Goal: Task Accomplishment & Management: Use online tool/utility

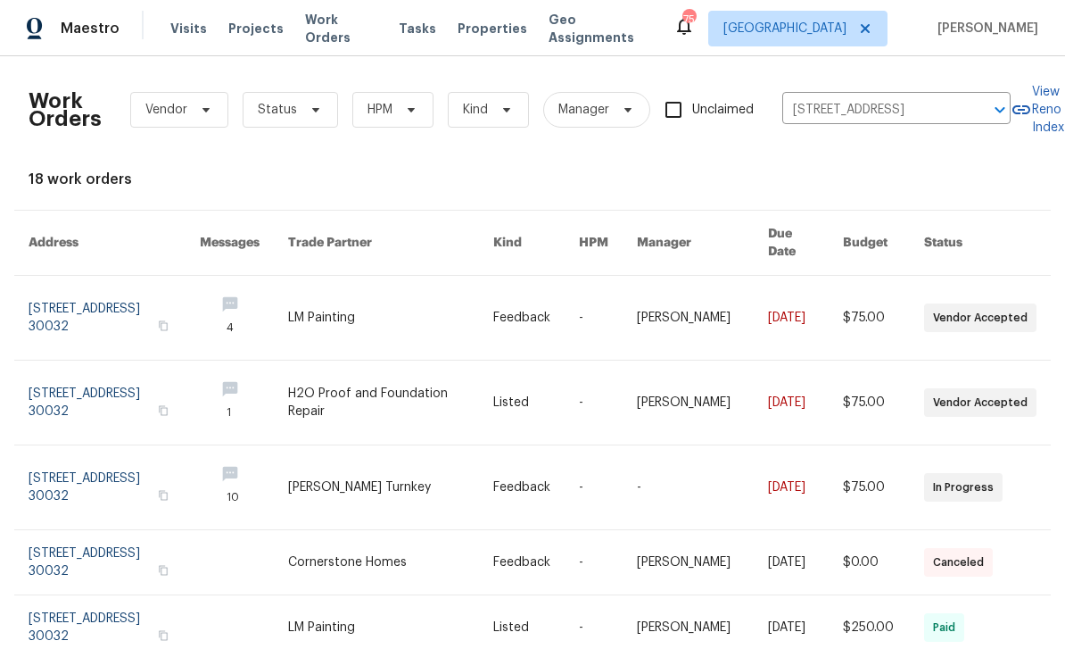
click at [970, 112] on icon "Clear" at bounding box center [977, 110] width 18 height 18
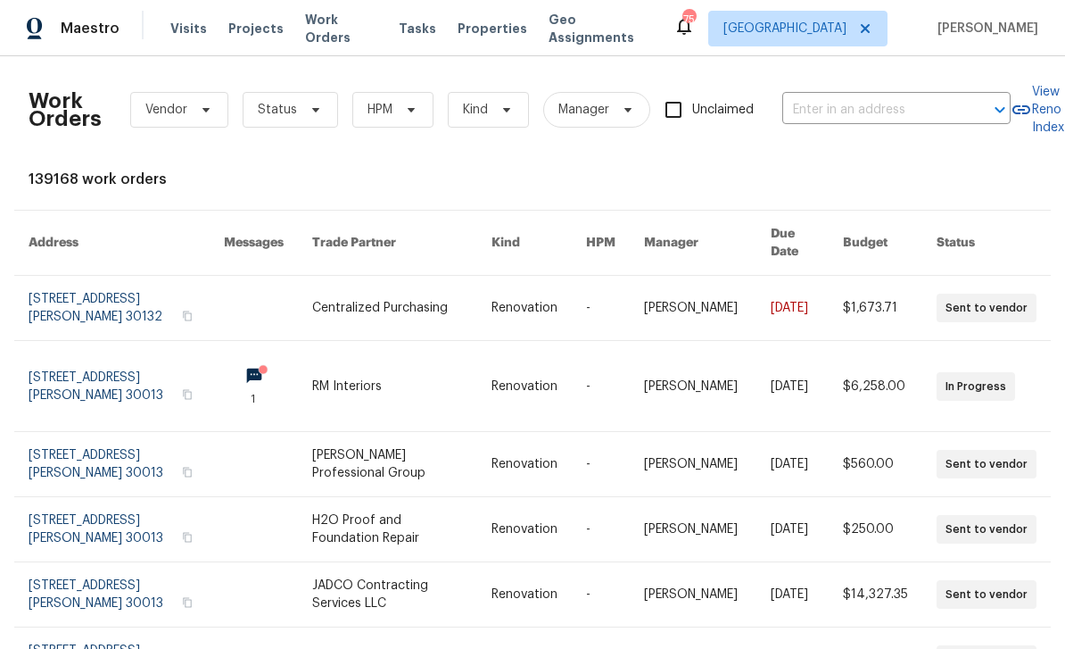
click at [930, 116] on input "text" at bounding box center [871, 110] width 178 height 28
type input "1376 corn"
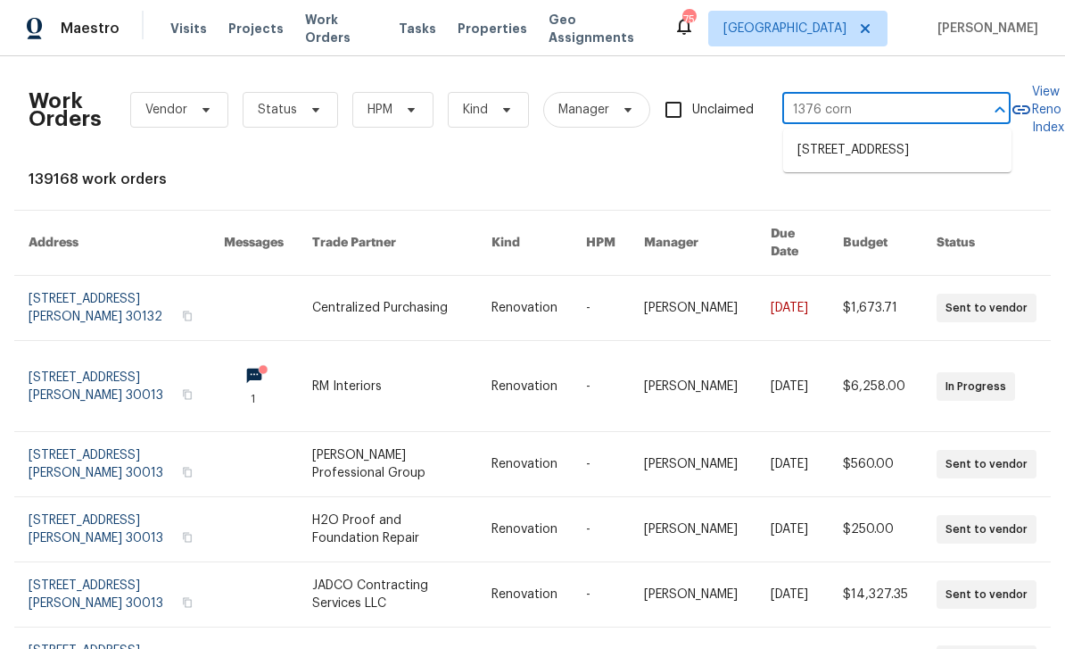
click at [905, 165] on li "[STREET_ADDRESS]" at bounding box center [897, 150] width 228 height 29
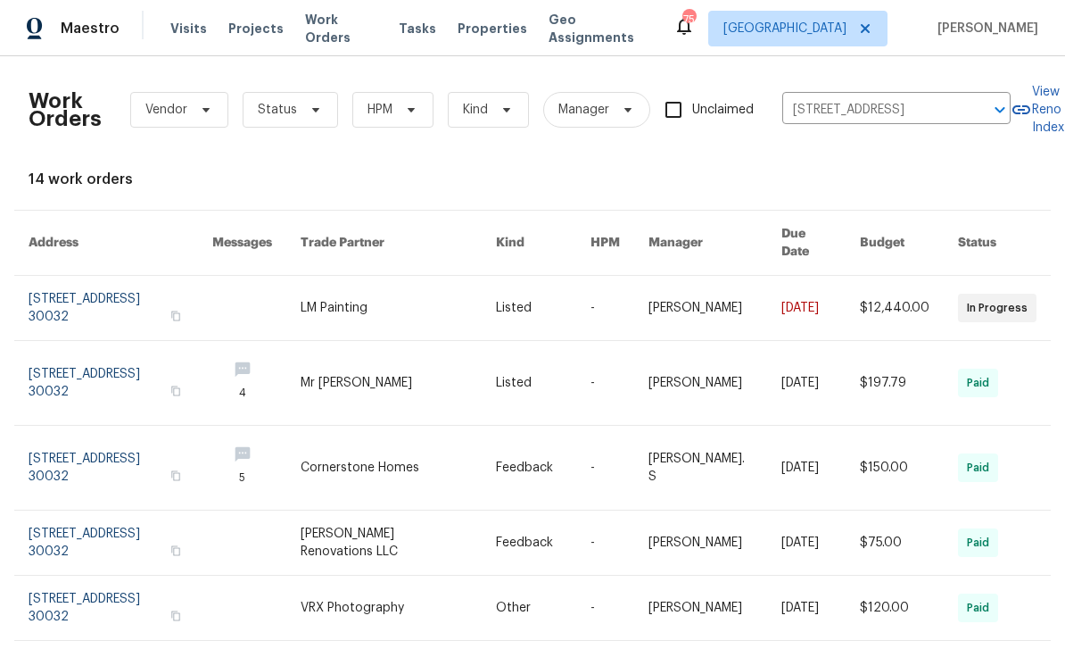
click at [76, 286] on link at bounding box center [121, 308] width 184 height 64
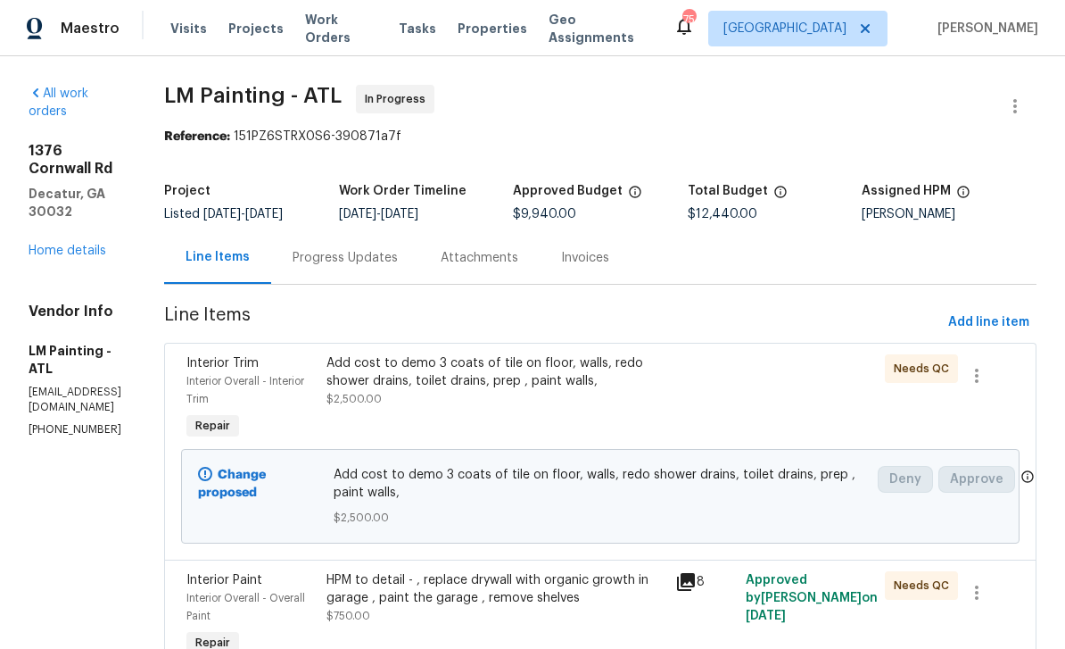
click at [49, 244] on link "Home details" at bounding box center [68, 250] width 78 height 12
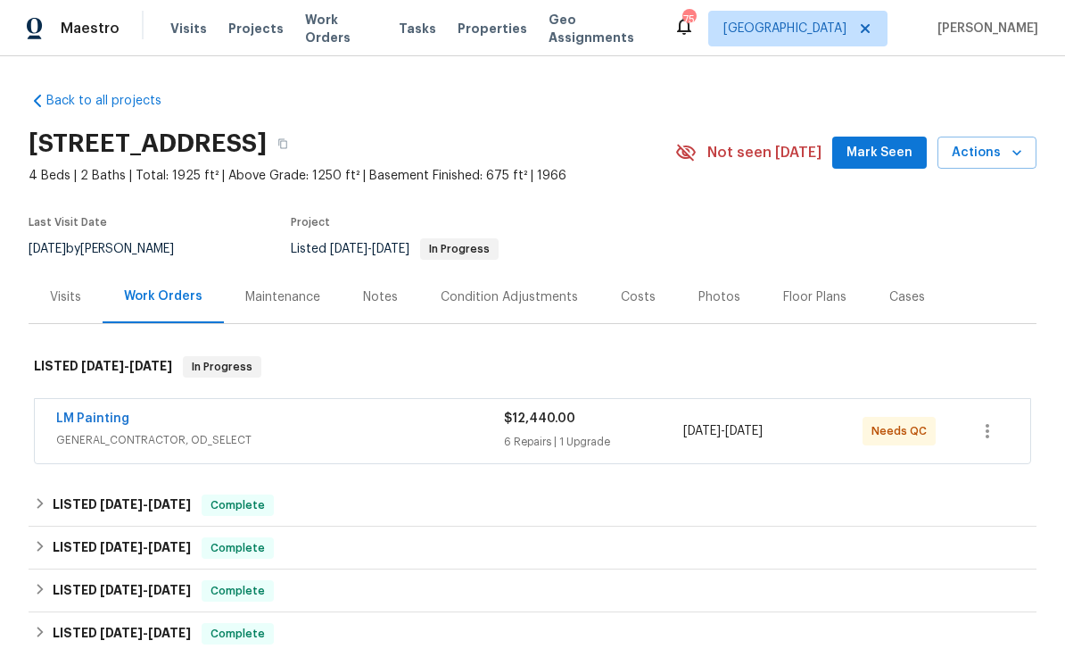
click at [77, 412] on link "LM Painting" at bounding box center [92, 418] width 73 height 12
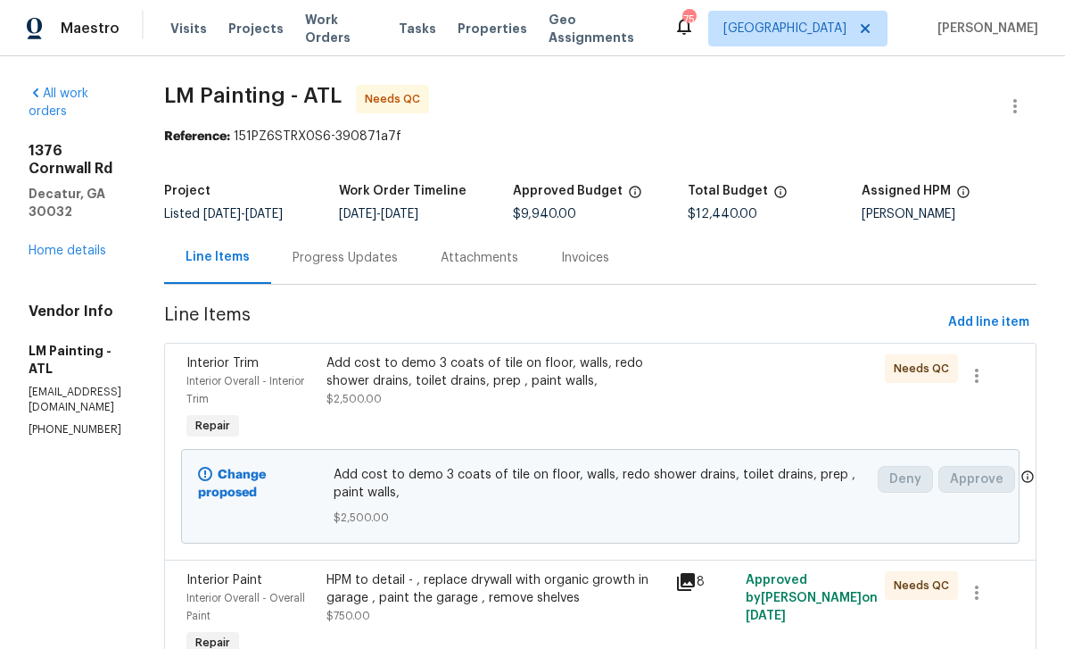
click at [48, 244] on link "Home details" at bounding box center [68, 250] width 78 height 12
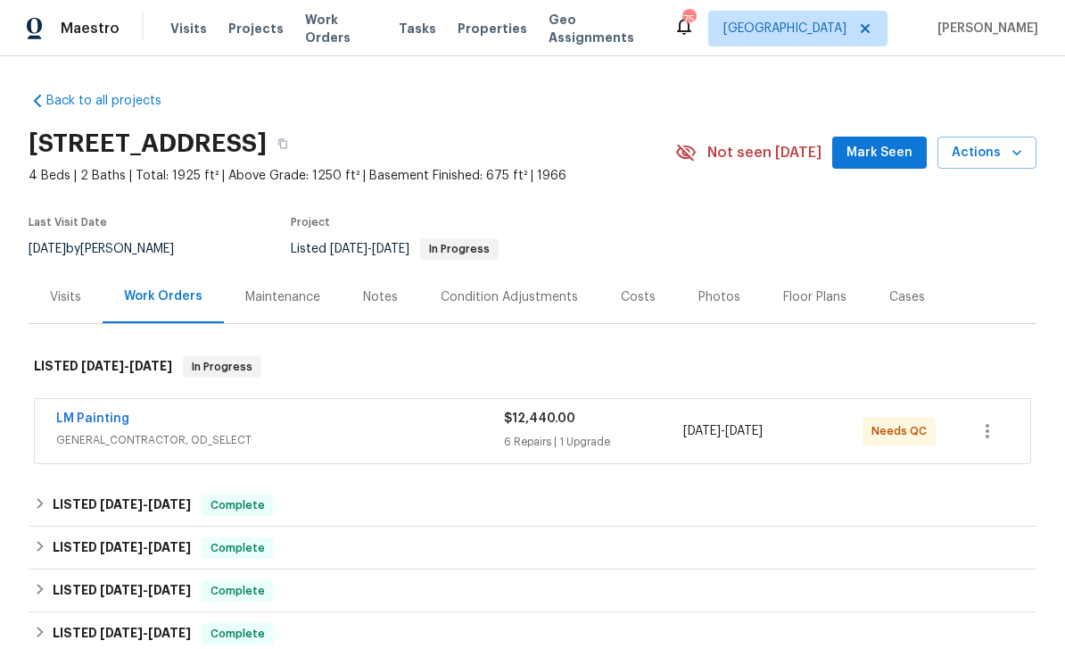
click at [705, 300] on div "Photos" at bounding box center [719, 297] width 42 height 18
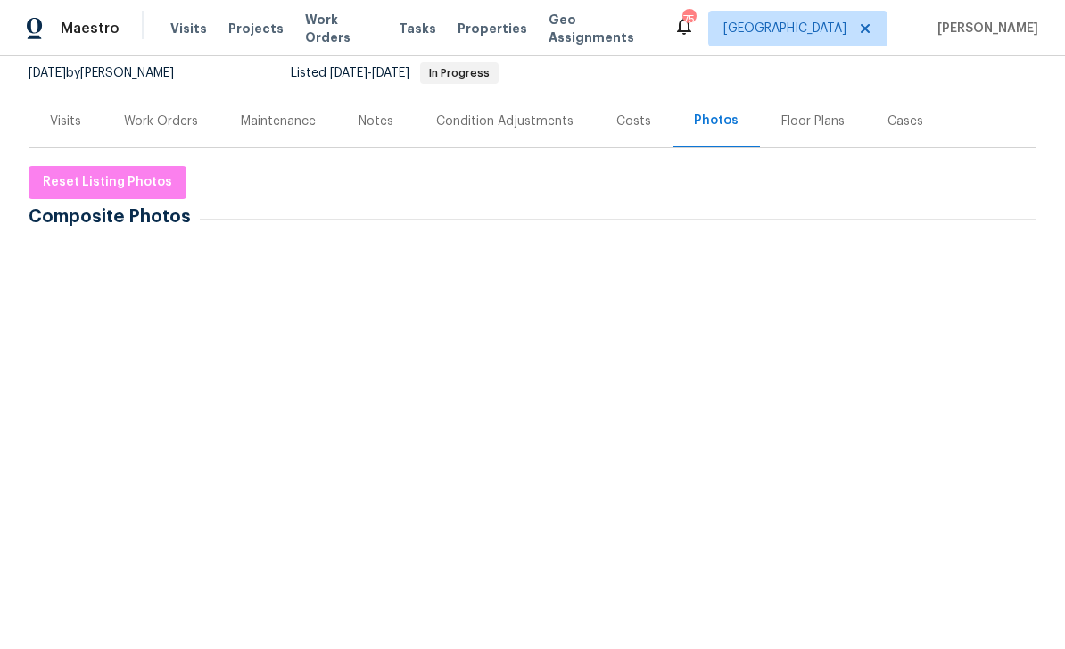
scroll to position [180, 0]
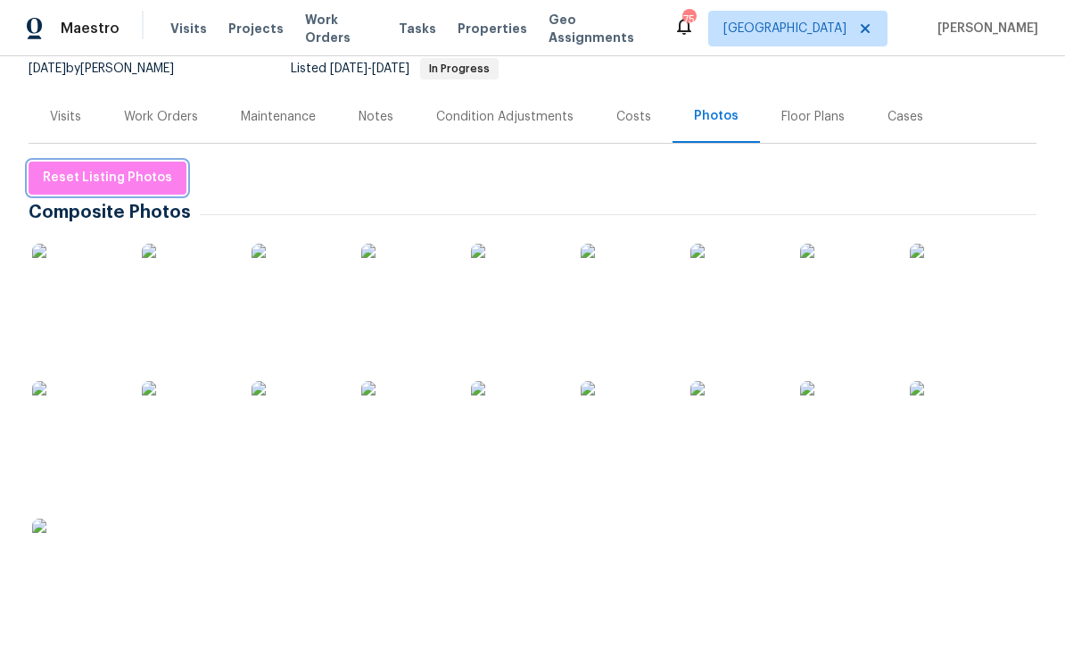
click at [46, 190] on button "Reset Listing Photos" at bounding box center [108, 177] width 158 height 33
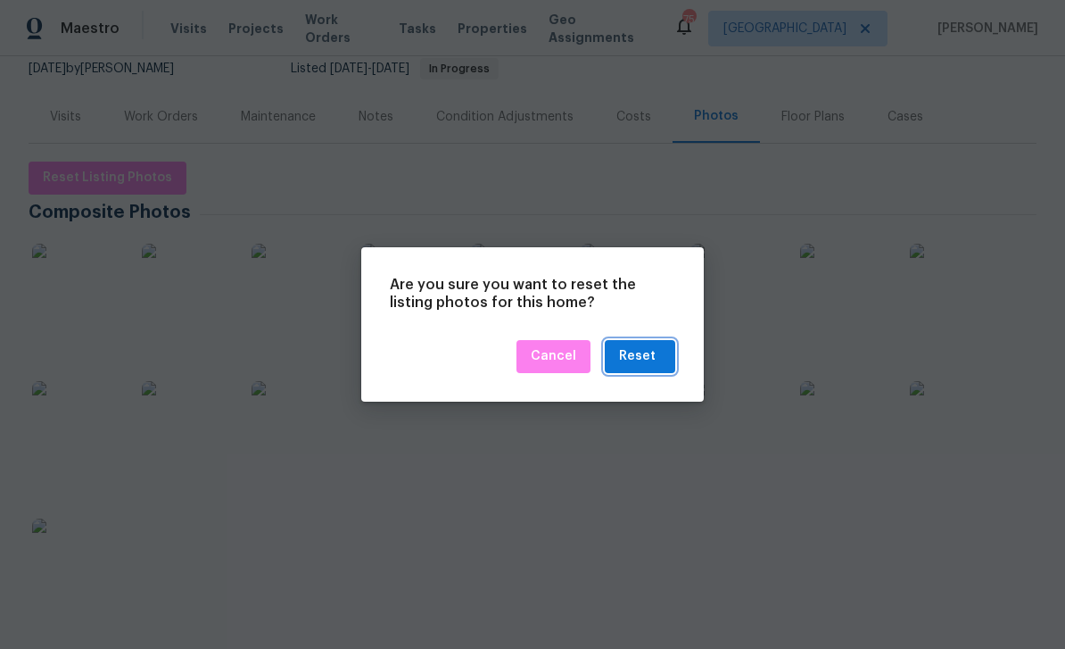
click at [657, 359] on div "Reset" at bounding box center [640, 356] width 42 height 22
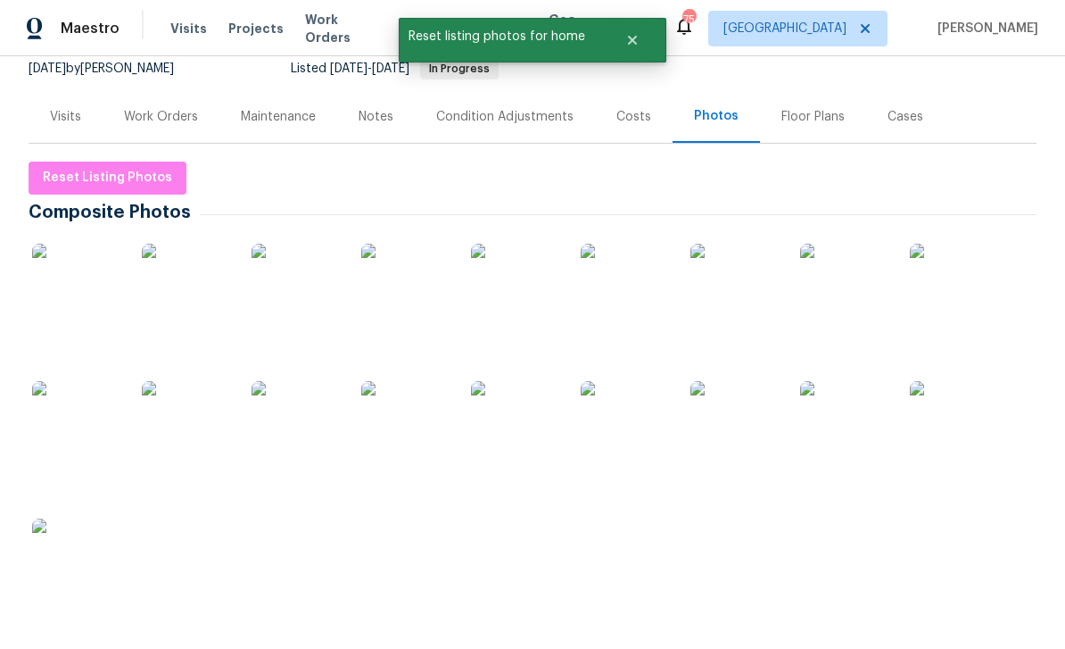
scroll to position [0, 0]
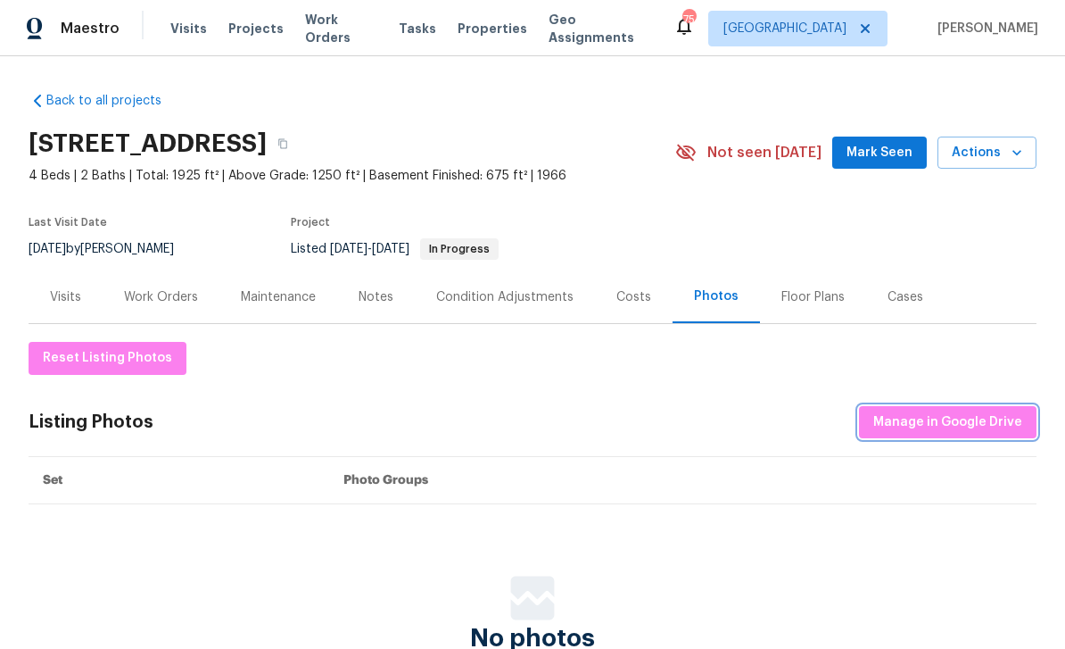
click at [990, 420] on span "Manage in Google Drive" at bounding box center [947, 422] width 149 height 22
click at [180, 26] on span "Visits" at bounding box center [188, 29] width 37 height 18
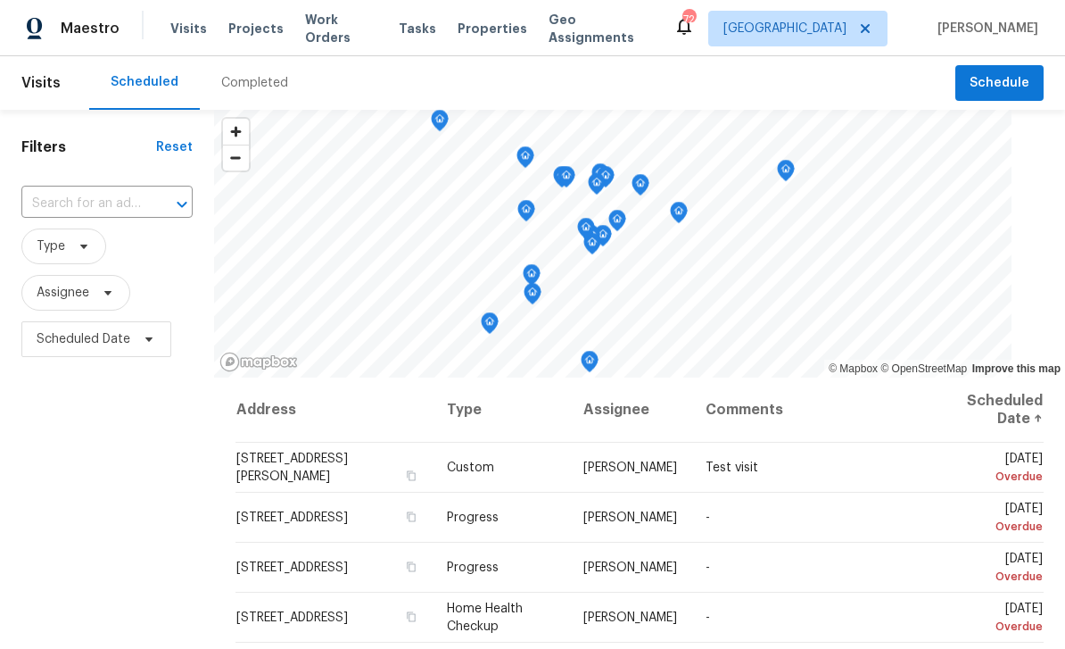
click at [76, 196] on input "text" at bounding box center [81, 204] width 121 height 28
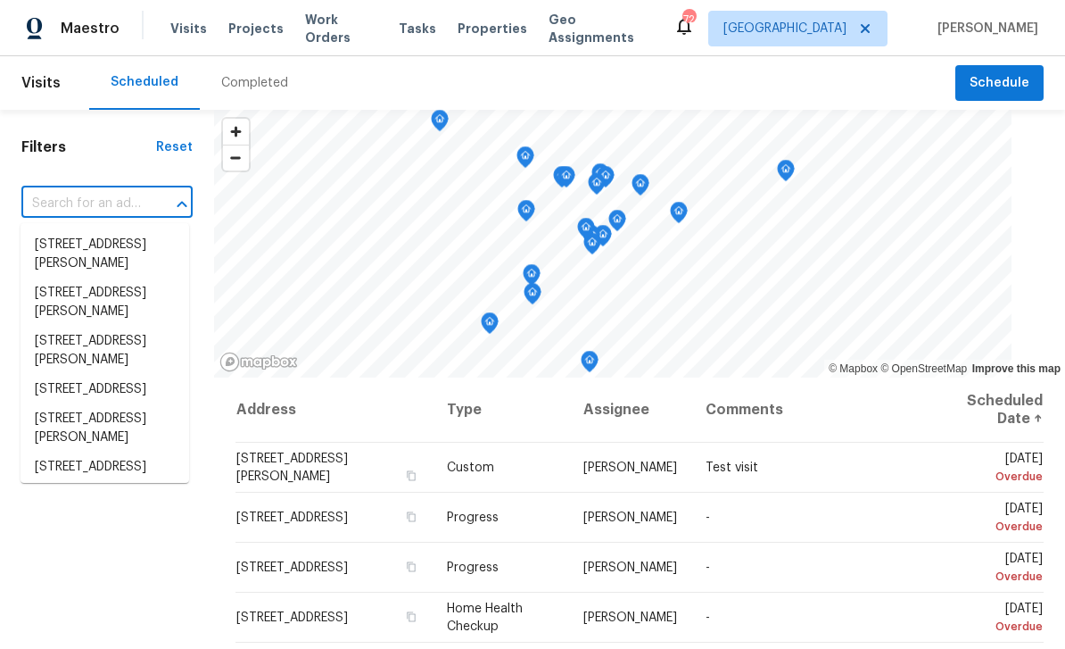
paste input "[STREET_ADDRESS]"
type input "[STREET_ADDRESS]"
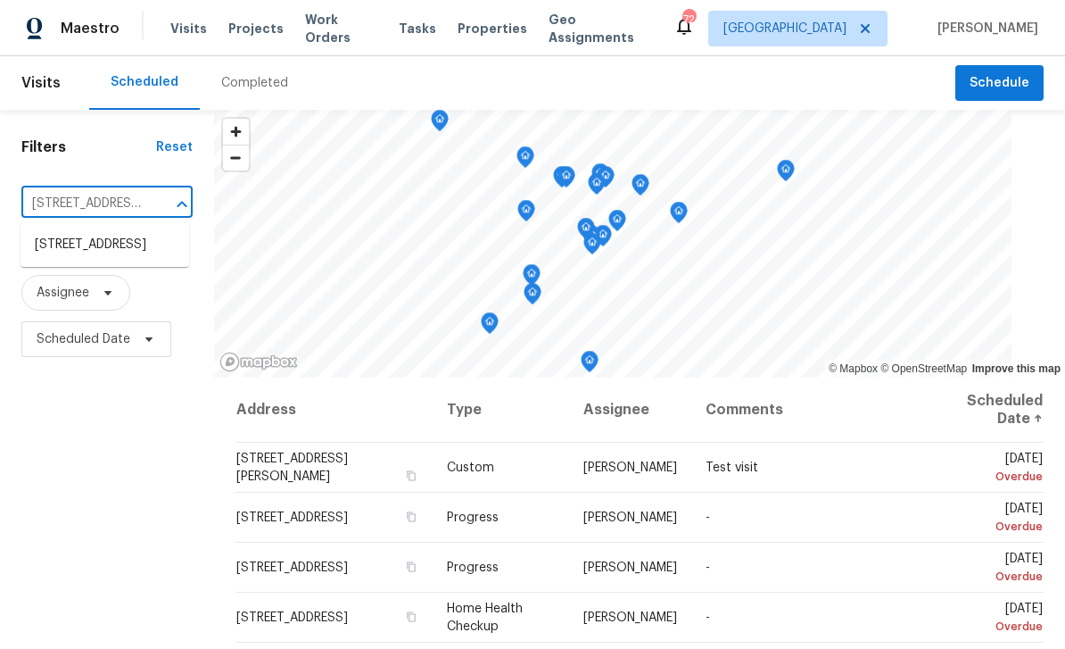
click at [63, 245] on li "[STREET_ADDRESS]" at bounding box center [105, 244] width 169 height 29
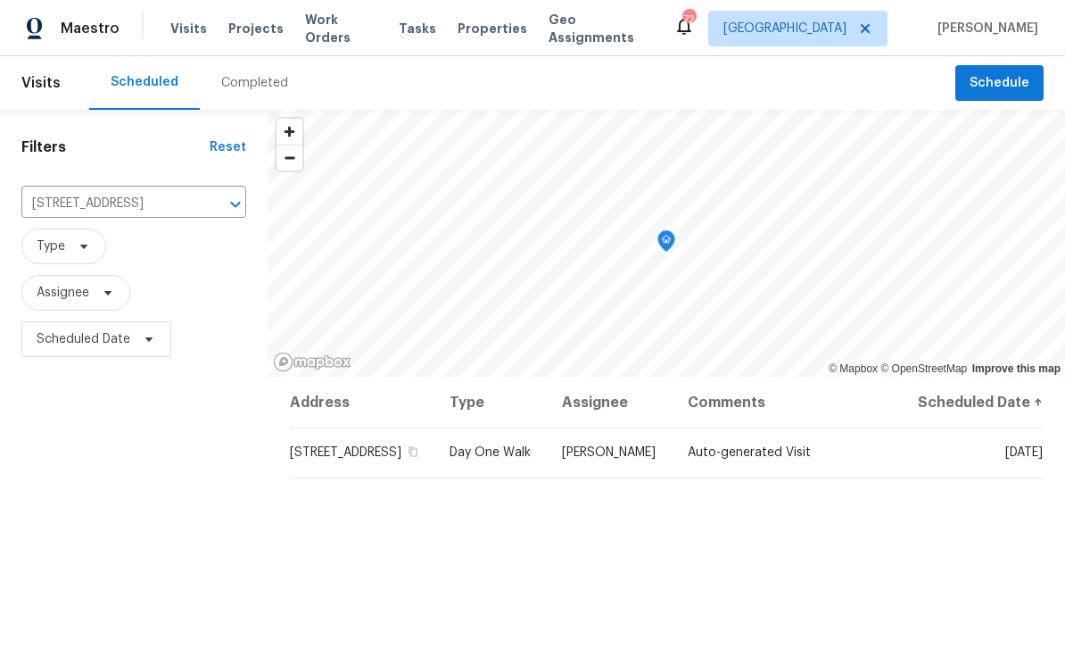
click at [0, 0] on icon at bounding box center [0, 0] width 0 height 0
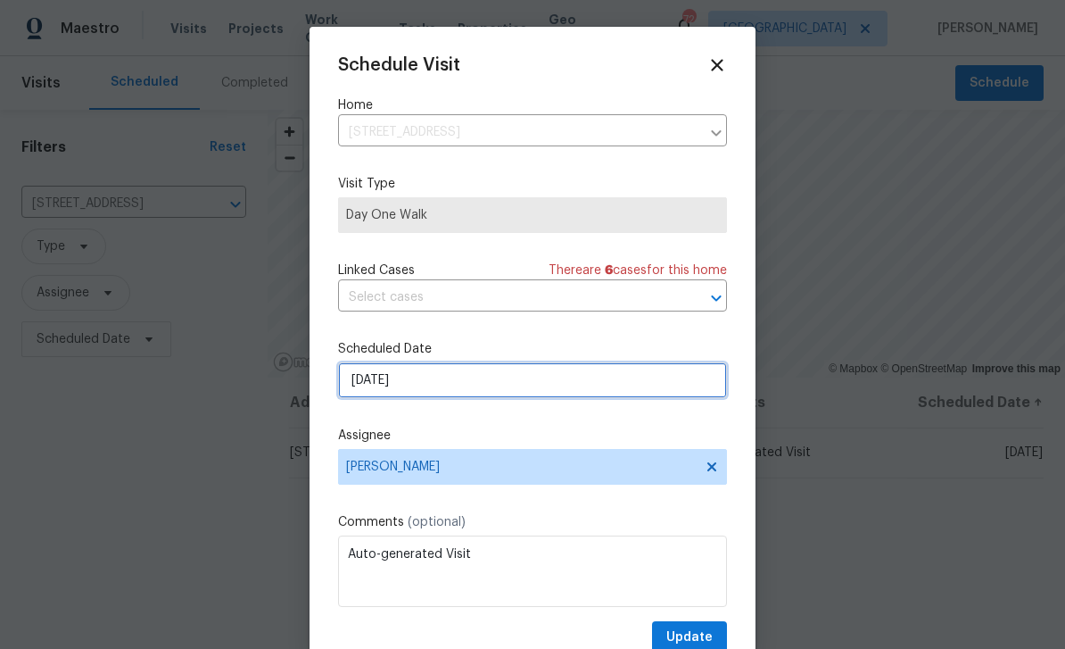
click at [607, 388] on input "[DATE]" at bounding box center [532, 380] width 389 height 36
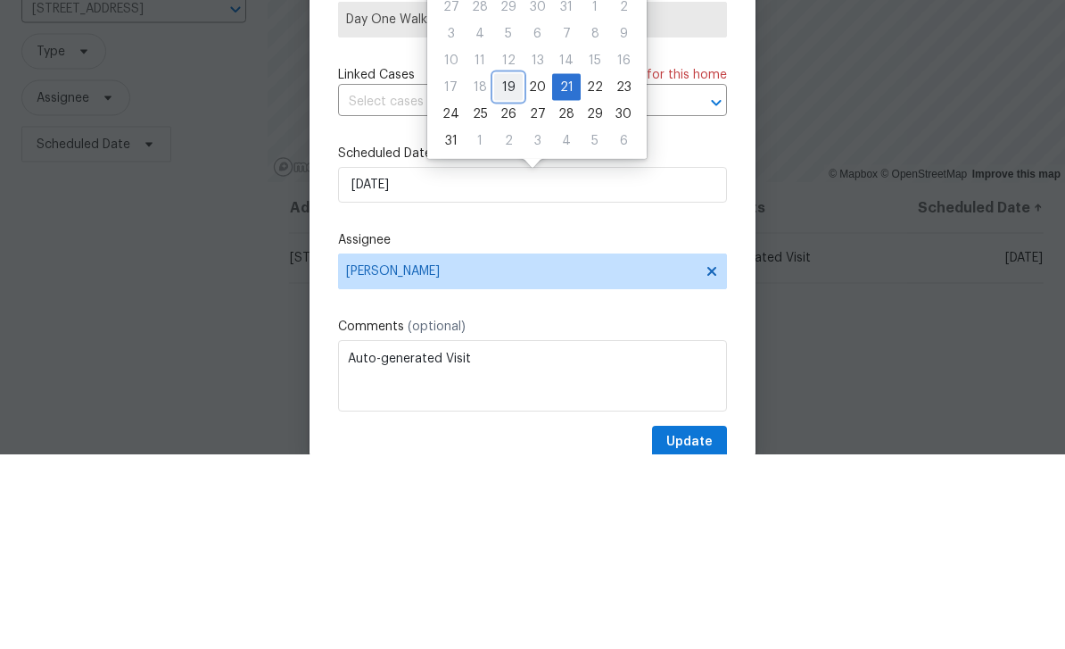
click at [505, 269] on div "19" at bounding box center [508, 281] width 29 height 25
type input "[DATE]"
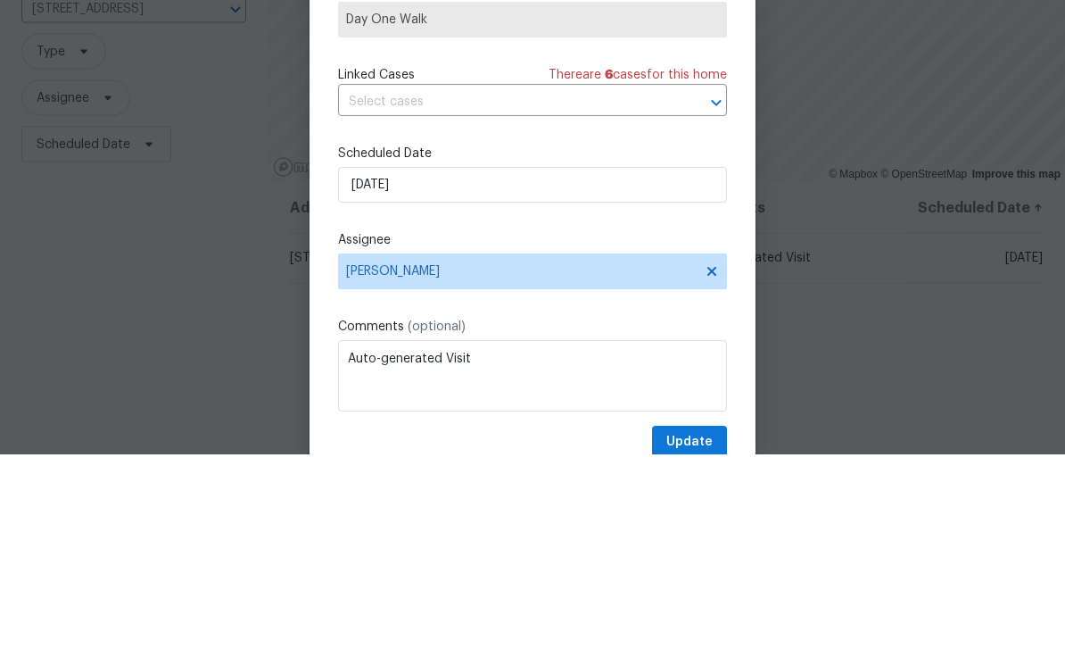
scroll to position [57, 0]
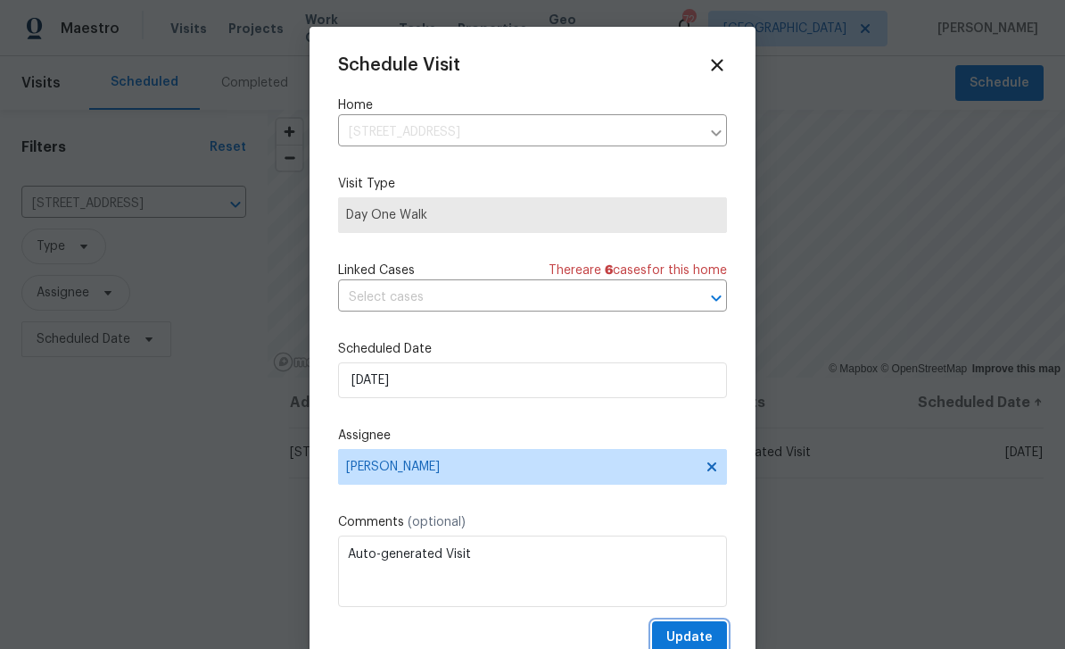
click at [717, 636] on button "Update" at bounding box center [689, 637] width 75 height 33
